Goal: Task Accomplishment & Management: Manage account settings

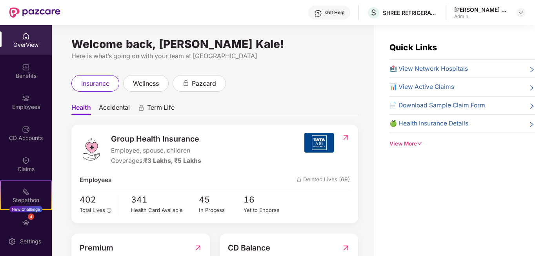
click at [418, 102] on span "📄 Download Sample Claim Form" at bounding box center [438, 104] width 96 height 9
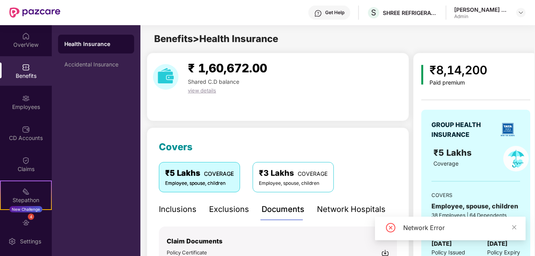
click at [46, 99] on div "Employees" at bounding box center [26, 101] width 52 height 29
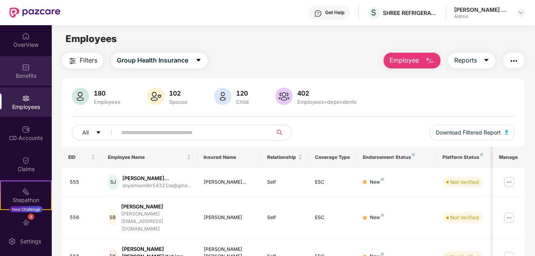
click at [35, 78] on div "Benefits" at bounding box center [26, 76] width 52 height 8
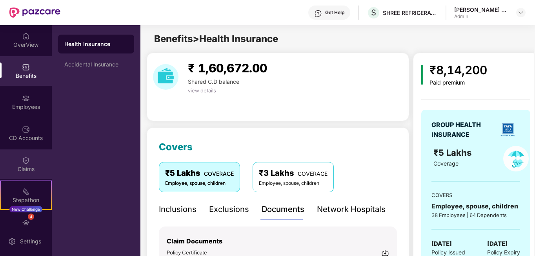
click at [26, 175] on div "Claims" at bounding box center [26, 163] width 52 height 29
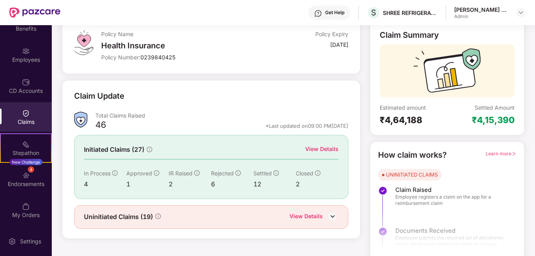
scroll to position [52, 0]
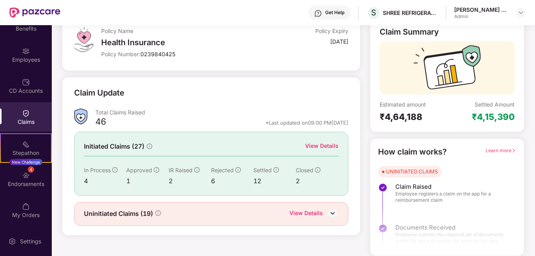
click at [313, 210] on div "View Details" at bounding box center [306, 213] width 33 height 10
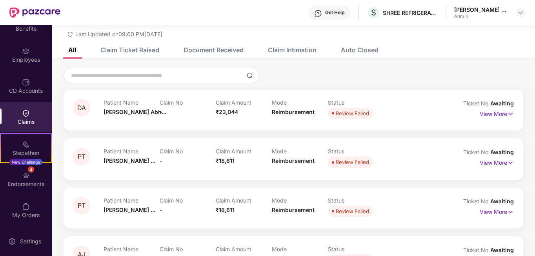
scroll to position [52, 0]
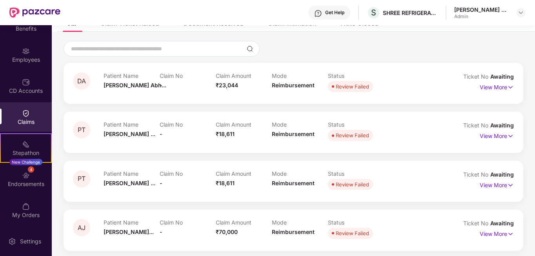
click at [137, 90] on div "Patient Name [PERSON_NAME] Abh..." at bounding box center [132, 83] width 56 height 22
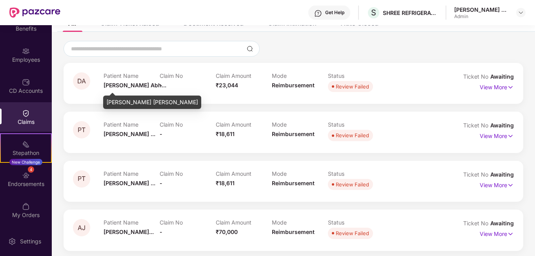
click at [129, 88] on span "[PERSON_NAME] Abh..." at bounding box center [135, 85] width 63 height 7
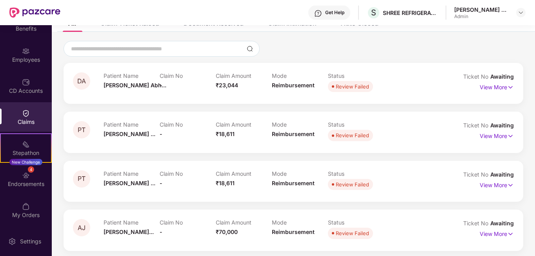
click at [130, 138] on div "Patient Name [PERSON_NAME] ..." at bounding box center [132, 132] width 56 height 22
click at [125, 184] on span "[PERSON_NAME] ..." at bounding box center [130, 182] width 52 height 7
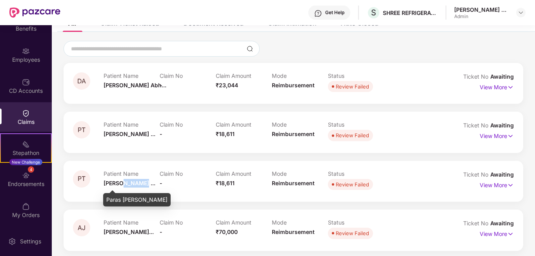
click at [125, 184] on span "[PERSON_NAME] ..." at bounding box center [130, 182] width 52 height 7
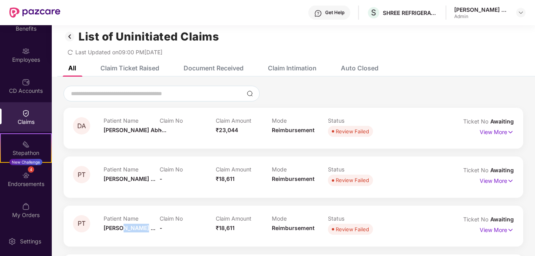
scroll to position [0, 0]
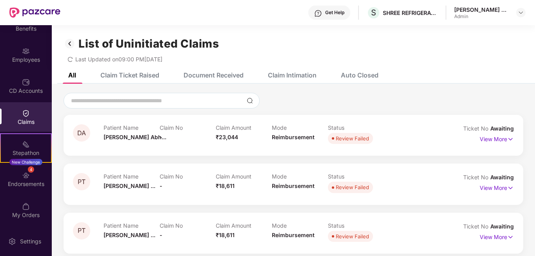
click at [157, 100] on input at bounding box center [156, 101] width 173 height 8
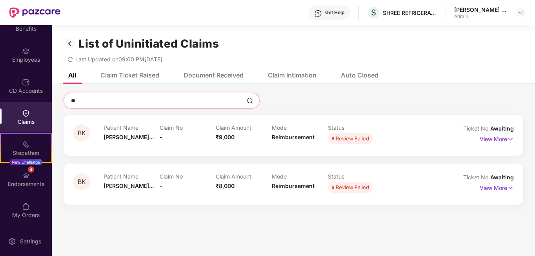
type input "*"
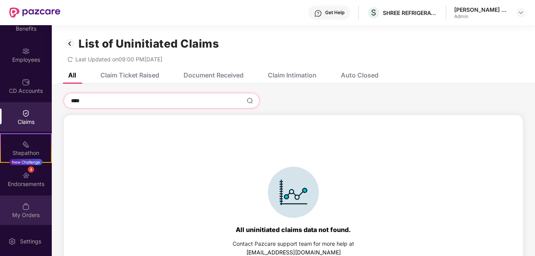
type input "****"
click at [31, 199] on div "My Orders" at bounding box center [26, 209] width 52 height 29
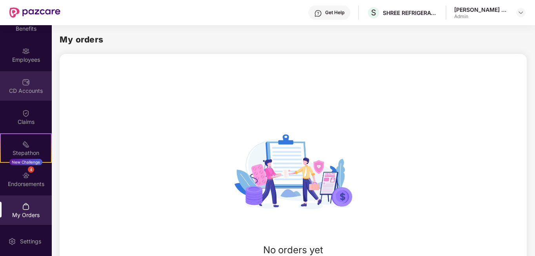
click at [24, 84] on img at bounding box center [26, 82] width 8 height 8
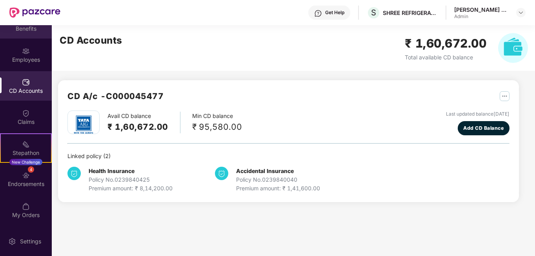
click at [25, 32] on div "Benefits" at bounding box center [26, 29] width 52 height 8
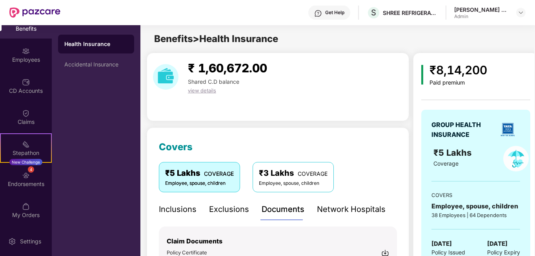
click at [243, 89] on div "view details" at bounding box center [228, 90] width 86 height 9
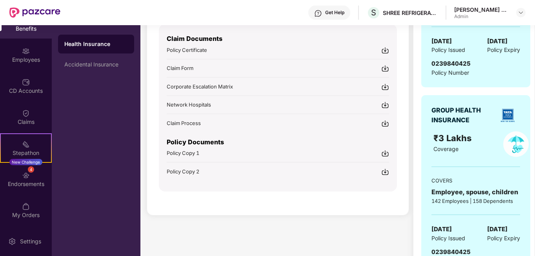
scroll to position [204, 0]
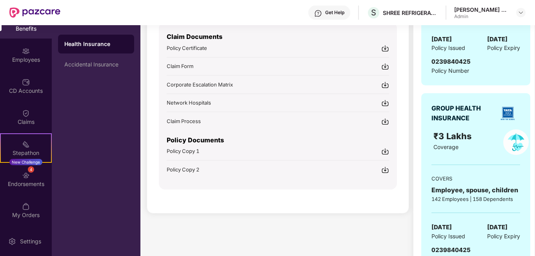
click at [228, 65] on div "Claim Form" at bounding box center [278, 66] width 223 height 8
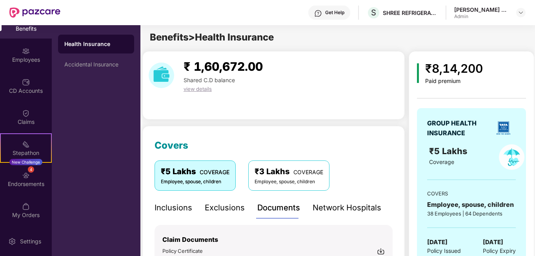
scroll to position [0, 0]
